Goal: Information Seeking & Learning: Compare options

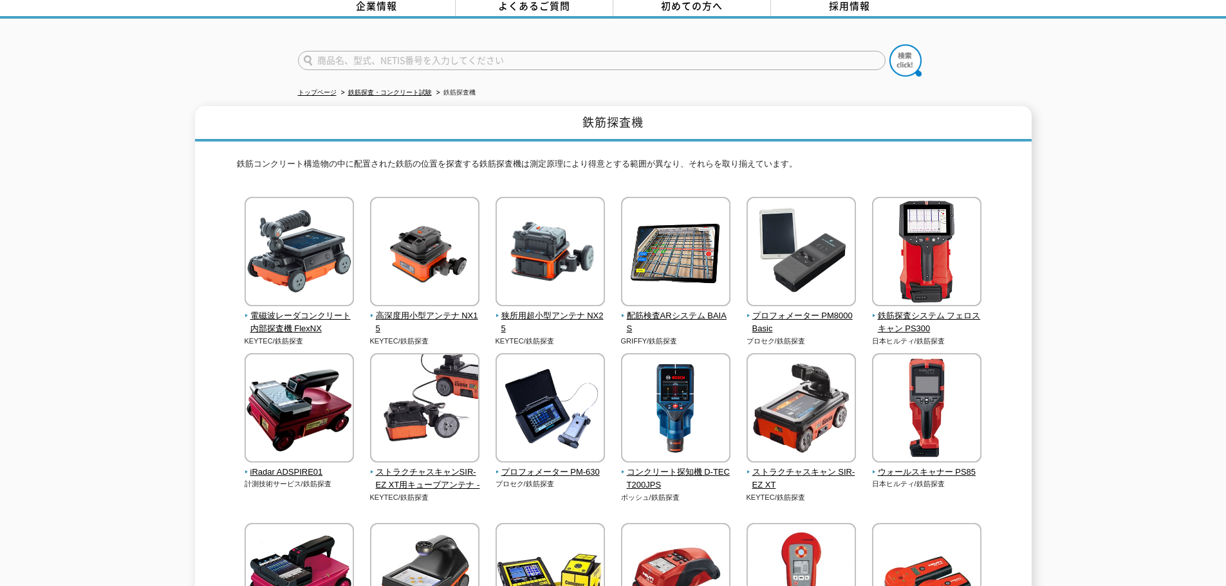
click at [949, 263] on img at bounding box center [926, 253] width 109 height 113
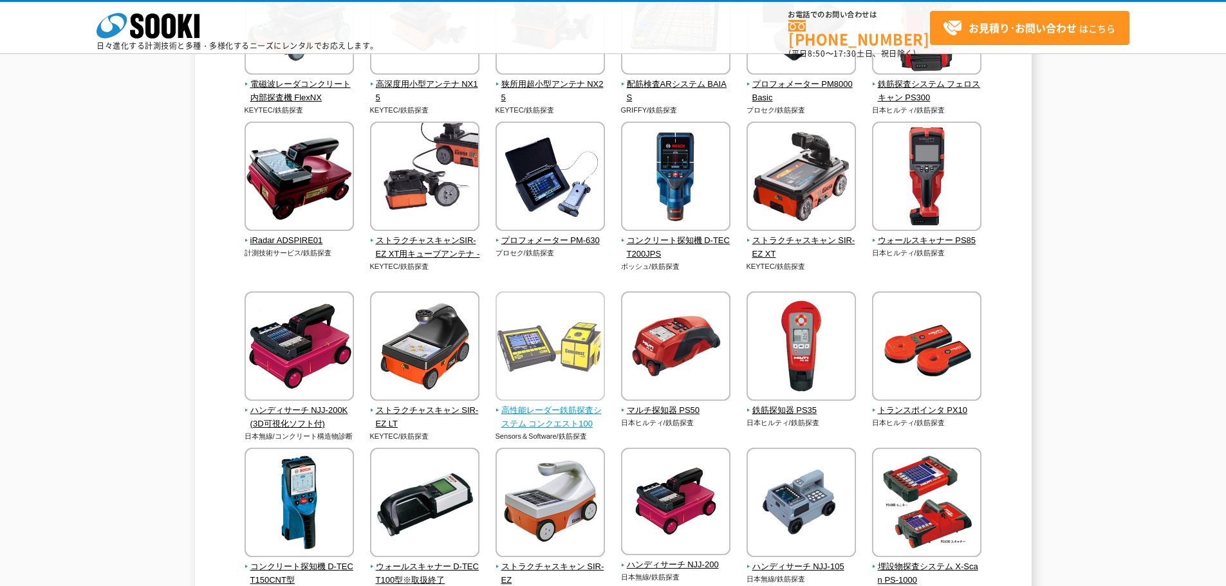
scroll to position [257, 0]
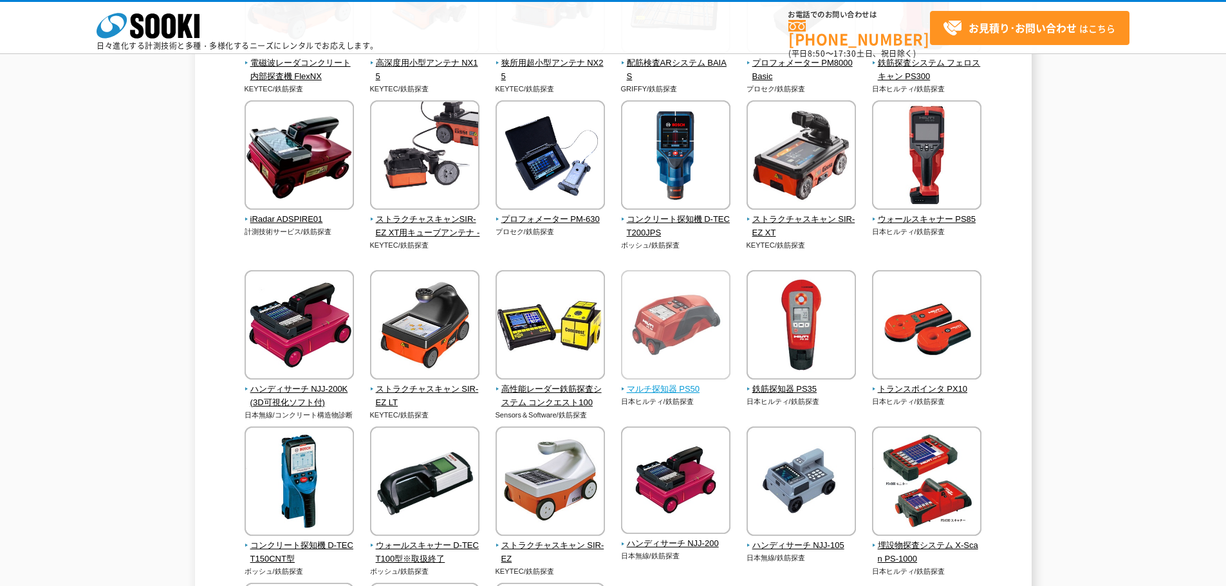
click at [683, 354] on img at bounding box center [675, 326] width 109 height 113
click at [835, 335] on img at bounding box center [800, 326] width 109 height 113
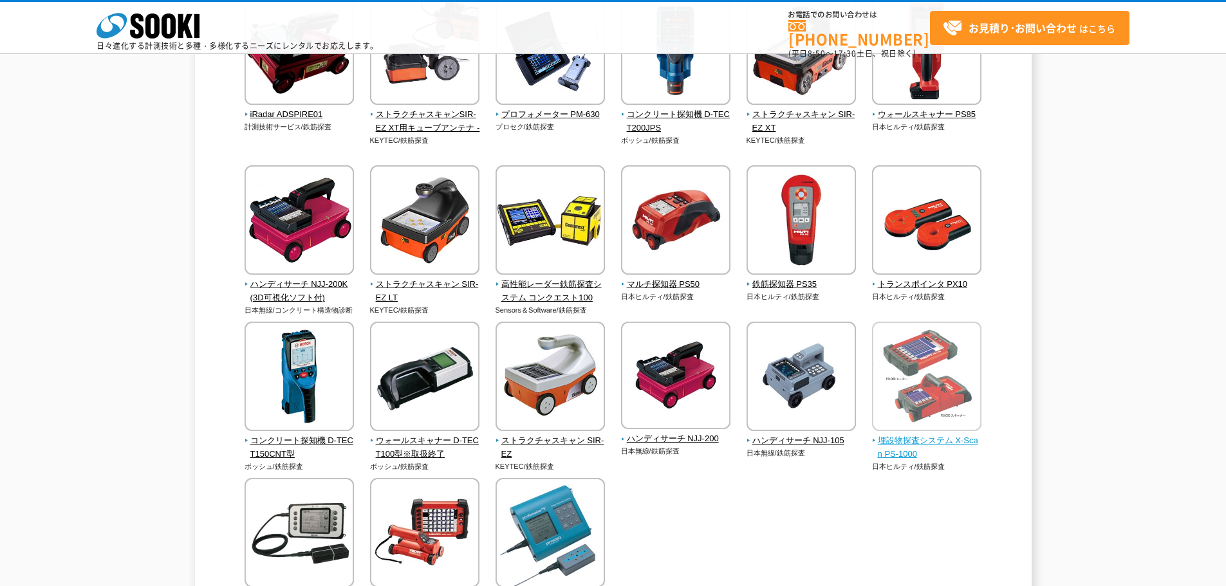
scroll to position [386, 0]
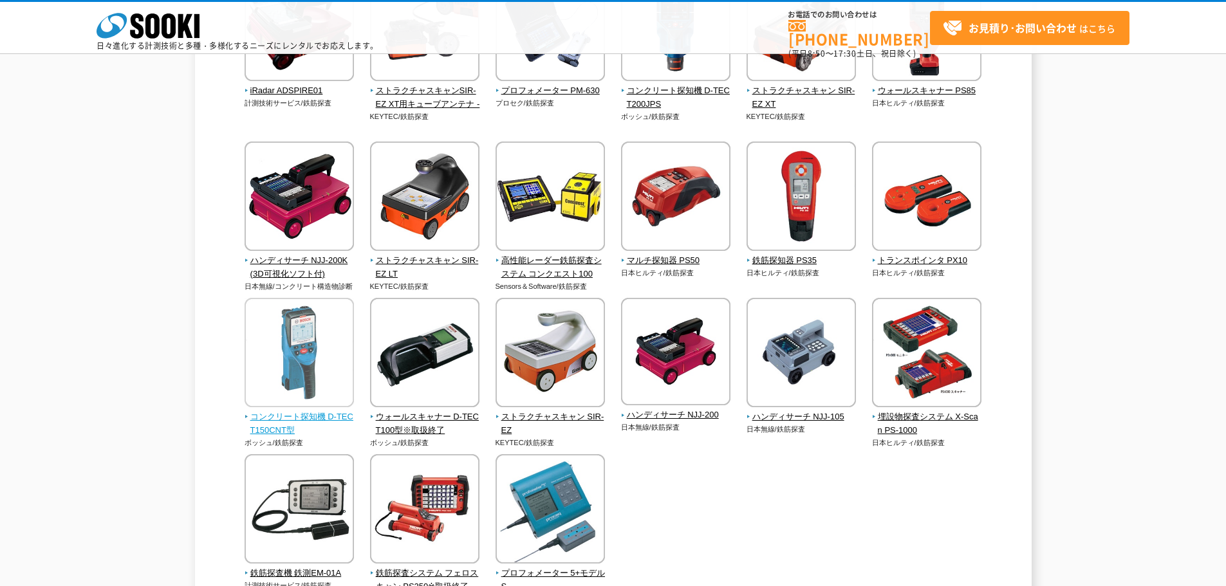
click at [291, 335] on img at bounding box center [299, 354] width 109 height 113
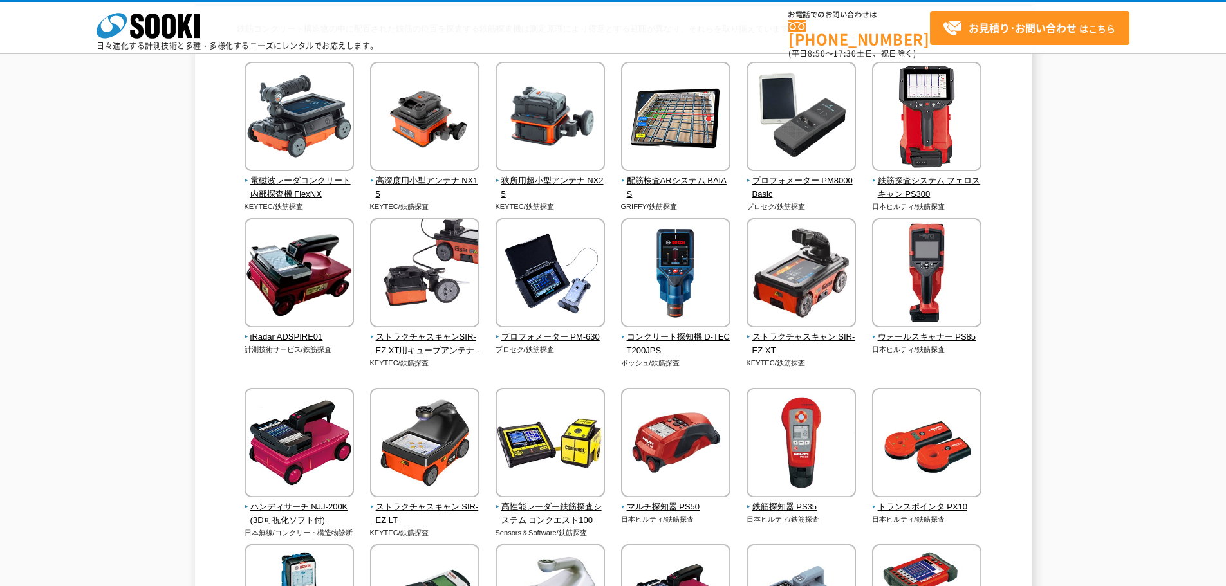
scroll to position [108, 0]
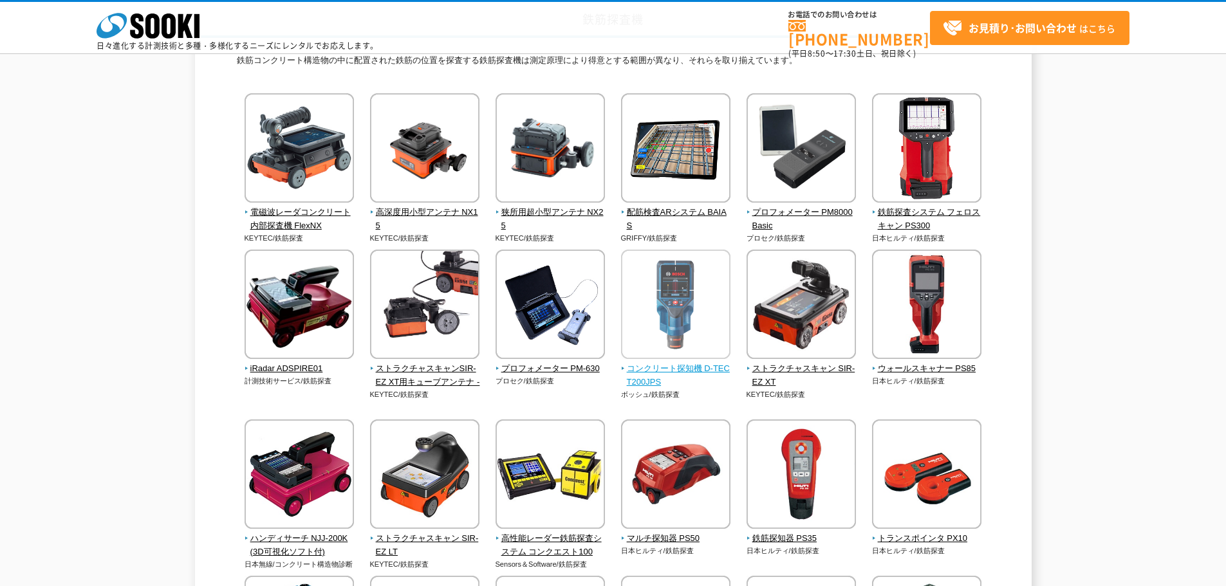
click at [702, 331] on img at bounding box center [675, 306] width 109 height 113
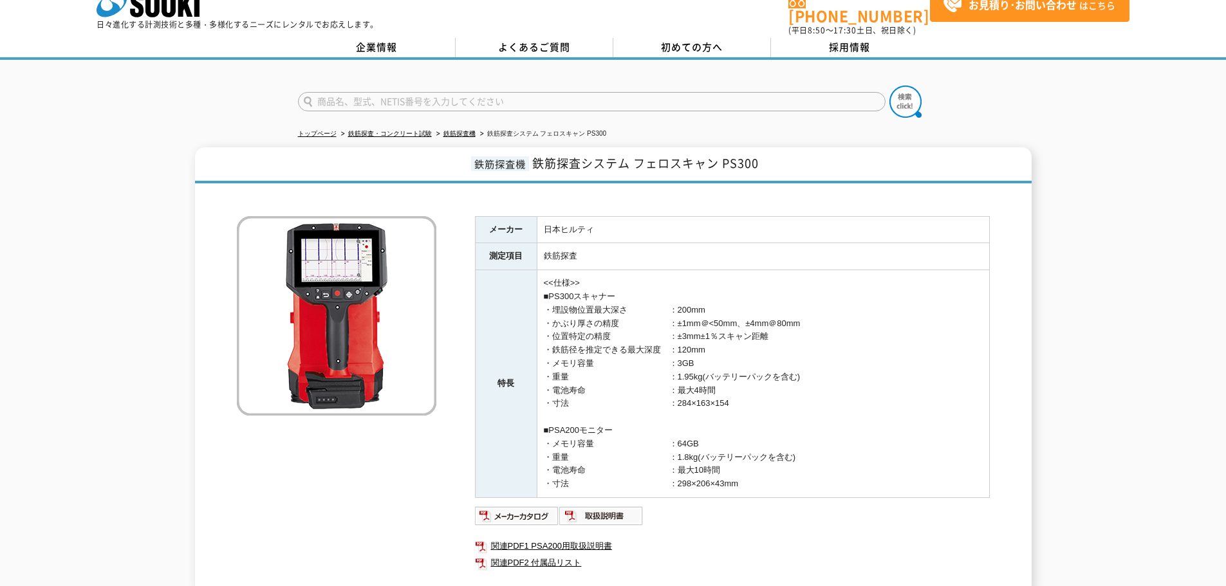
scroll to position [64, 0]
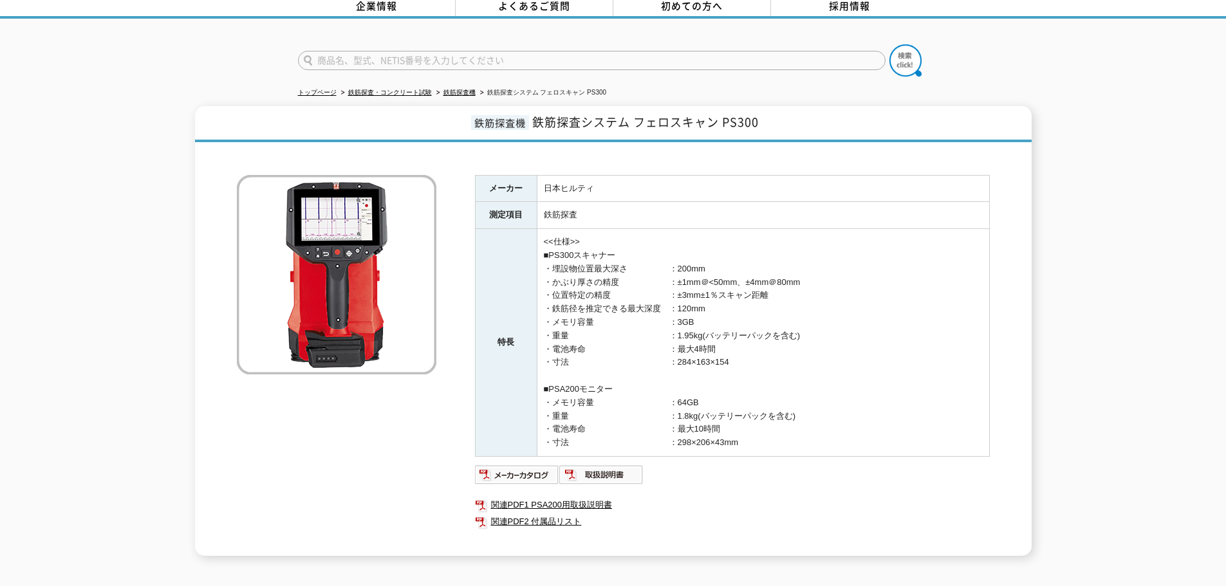
click at [341, 245] on img at bounding box center [336, 274] width 199 height 199
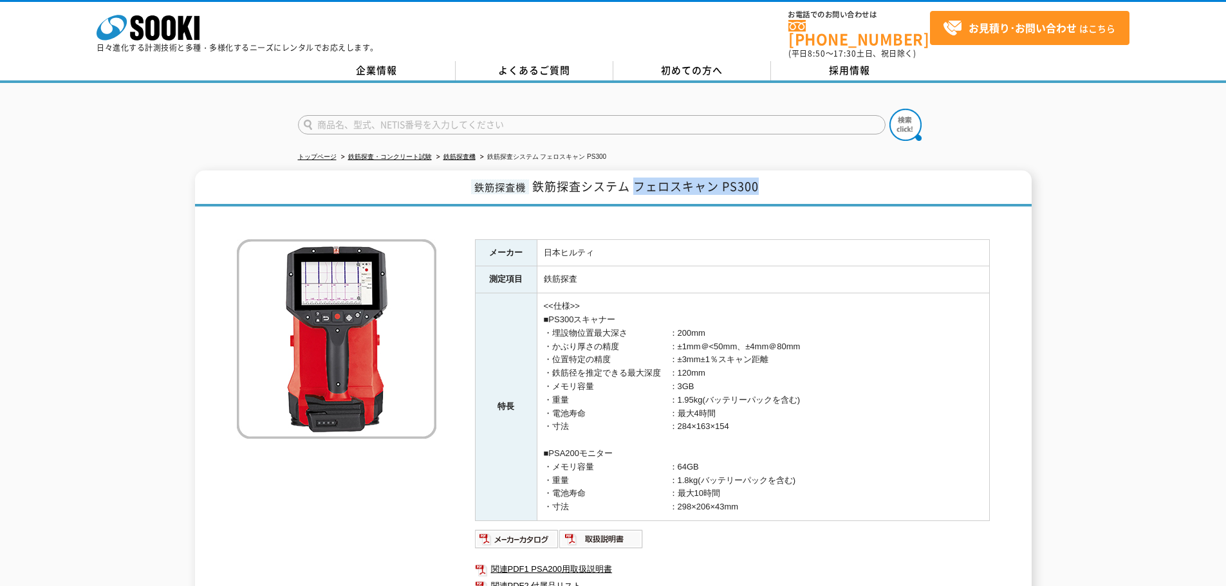
drag, startPoint x: 636, startPoint y: 178, endPoint x: 763, endPoint y: 178, distance: 126.8
click at [763, 178] on h1 "鉄筋探査機 鉄筋探査システム フェロスキャン PS300" at bounding box center [613, 189] width 837 height 36
copy span "フェロスキャン PS300"
click at [959, 266] on td "鉄筋探査" at bounding box center [763, 279] width 452 height 27
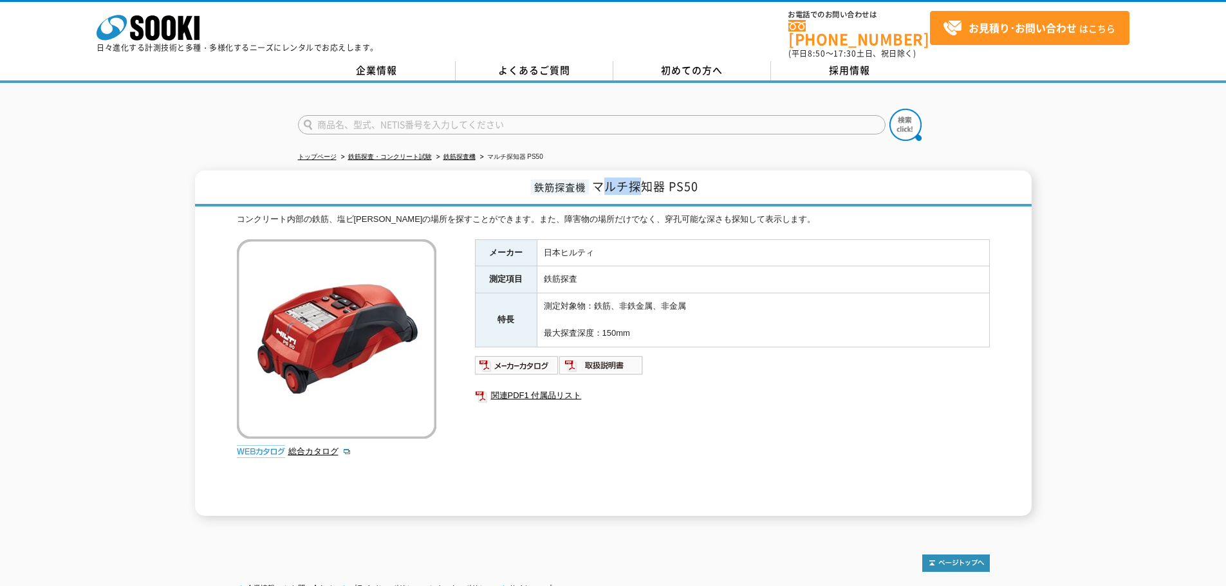
drag, startPoint x: 601, startPoint y: 175, endPoint x: 642, endPoint y: 178, distance: 41.3
click at [642, 178] on span "マルチ探知器 PS50" at bounding box center [645, 186] width 106 height 17
click at [718, 178] on h1 "鉄筋探査機 マルチ探知器 PS50" at bounding box center [613, 189] width 837 height 36
drag, startPoint x: 718, startPoint y: 178, endPoint x: 589, endPoint y: 181, distance: 128.7
click at [589, 181] on h1 "鉄筋探査機 マルチ探知器 PS50" at bounding box center [613, 189] width 837 height 36
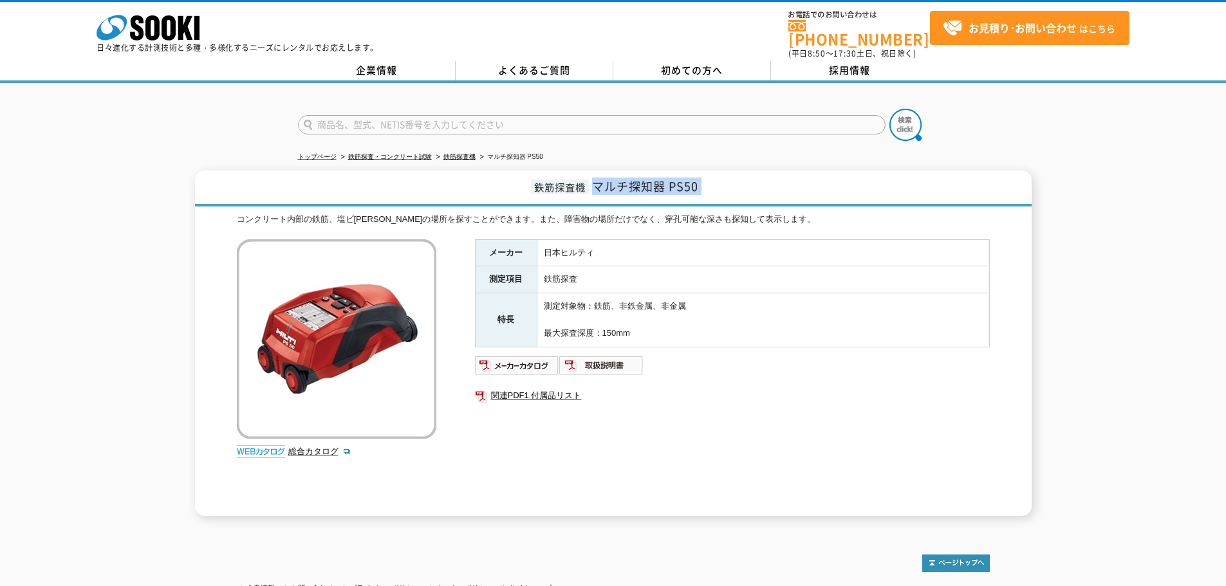
copy div "マルチ探知器 PS50"
drag, startPoint x: 0, startPoint y: 0, endPoint x: 727, endPoint y: 320, distance: 793.8
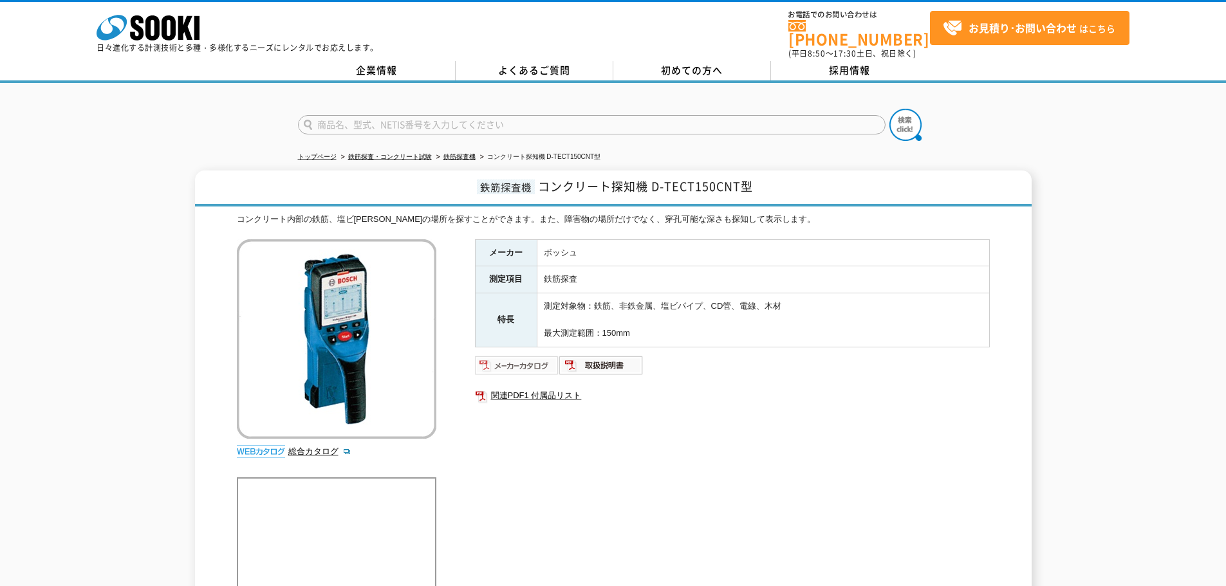
click at [523, 358] on img at bounding box center [517, 365] width 84 height 21
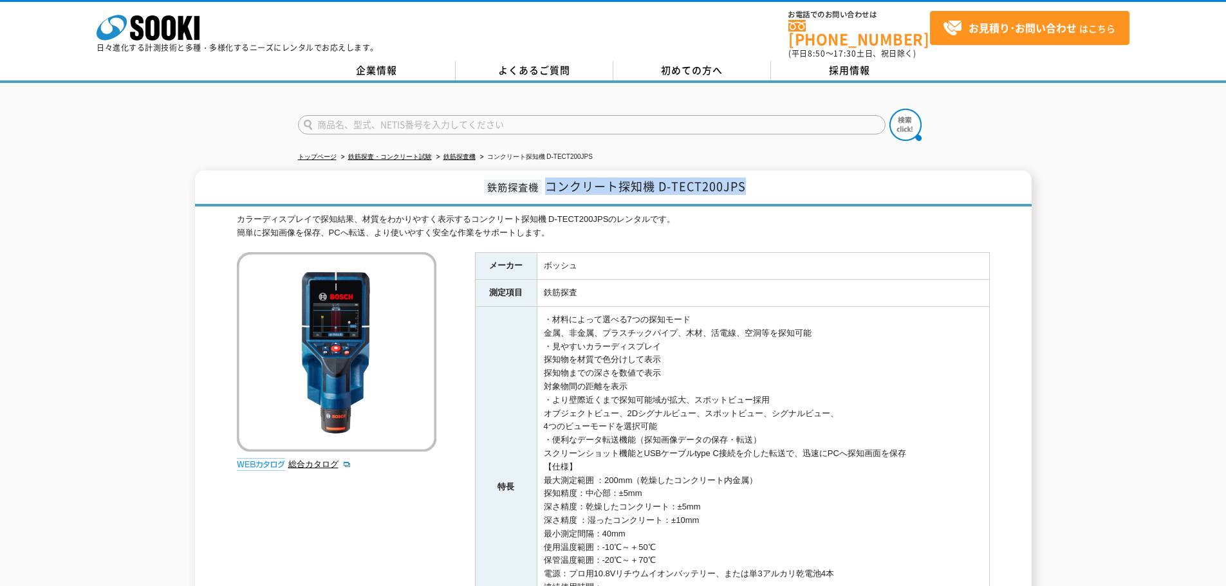
drag, startPoint x: 546, startPoint y: 178, endPoint x: 759, endPoint y: 180, distance: 213.0
click at [759, 180] on h1 "鉄筋探査機 コンクリート探知機 D-TECT200JPS" at bounding box center [613, 189] width 837 height 36
copy span "コンクリート探知機 D-TECT200JPS"
